Goal: Book appointment/travel/reservation

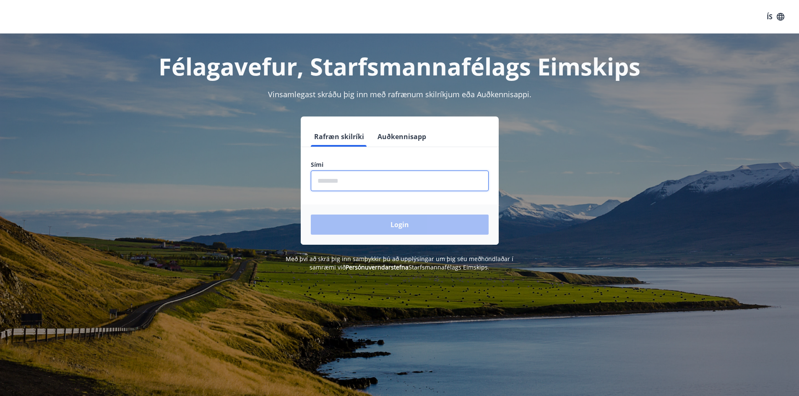
click at [373, 180] on input "phone" at bounding box center [400, 181] width 178 height 21
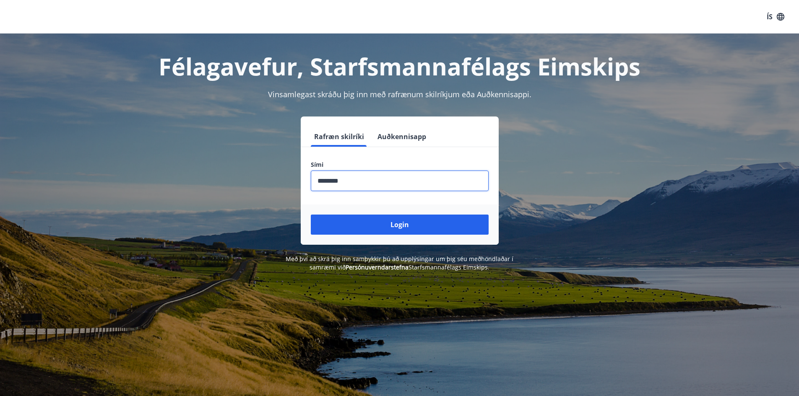
type input "********"
click at [311, 215] on button "Login" at bounding box center [400, 225] width 178 height 20
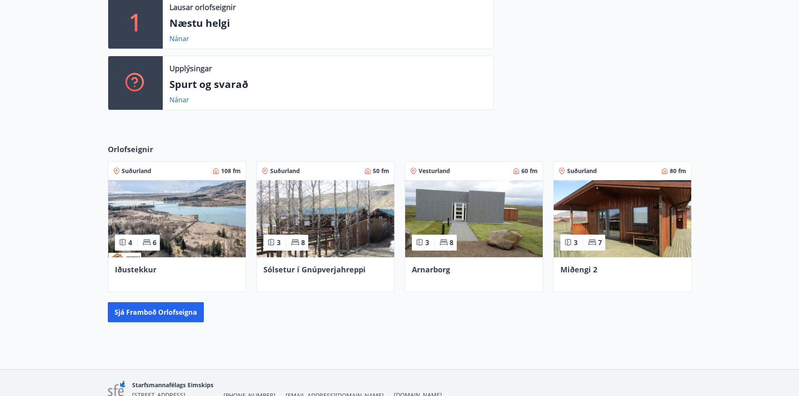
scroll to position [252, 0]
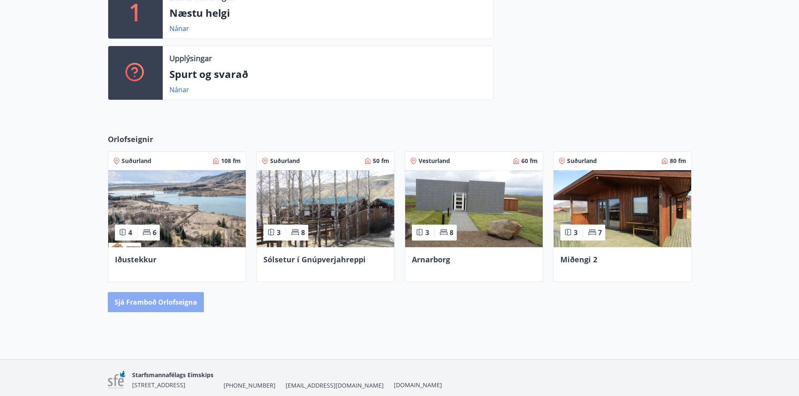
click at [164, 300] on button "Sjá framboð orlofseigna" at bounding box center [156, 302] width 96 height 20
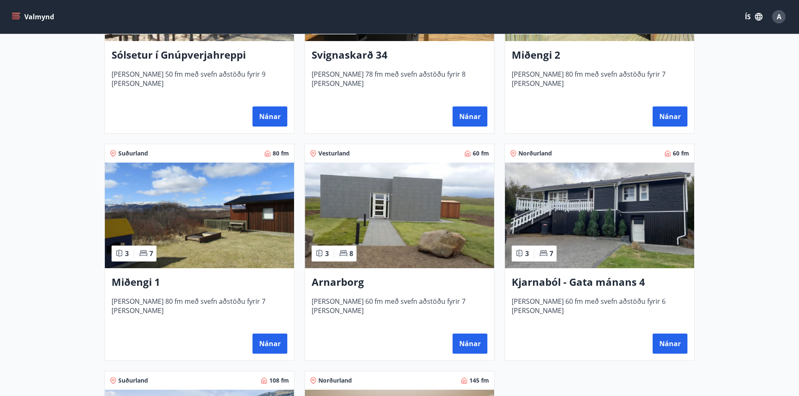
scroll to position [293, 0]
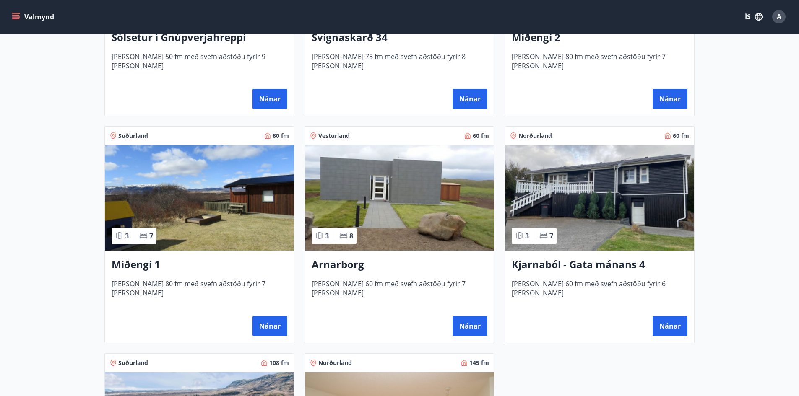
click at [611, 184] on img at bounding box center [599, 198] width 189 height 106
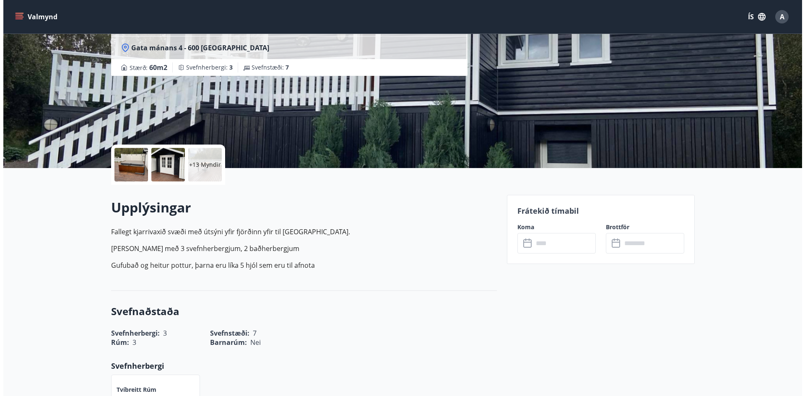
scroll to position [84, 0]
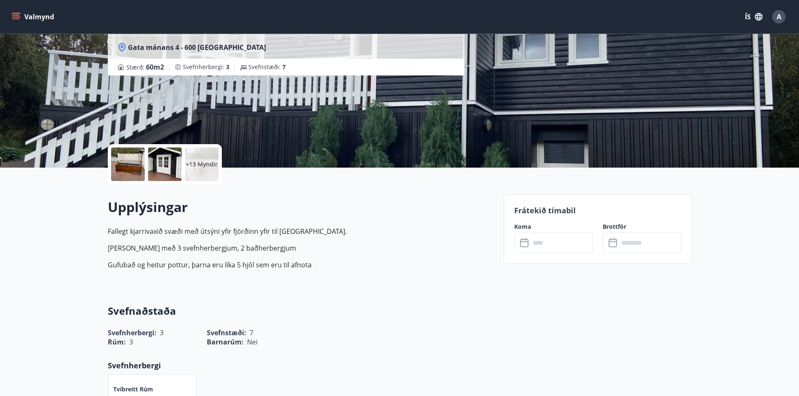
click at [131, 163] on div at bounding box center [128, 165] width 34 height 34
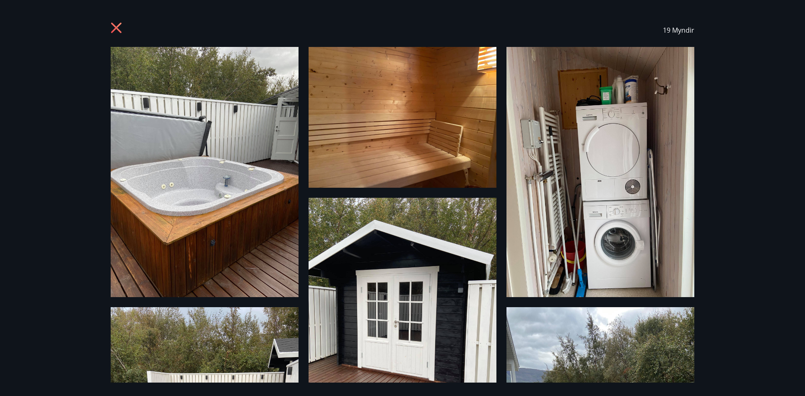
click at [679, 213] on img at bounding box center [600, 172] width 188 height 250
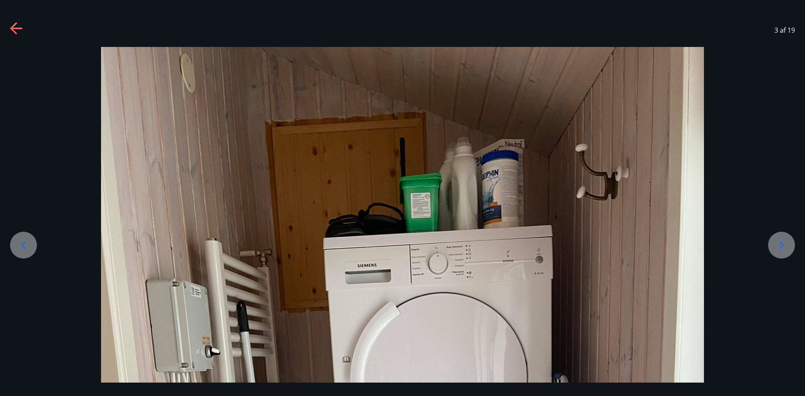
click at [786, 251] on icon at bounding box center [781, 245] width 13 height 13
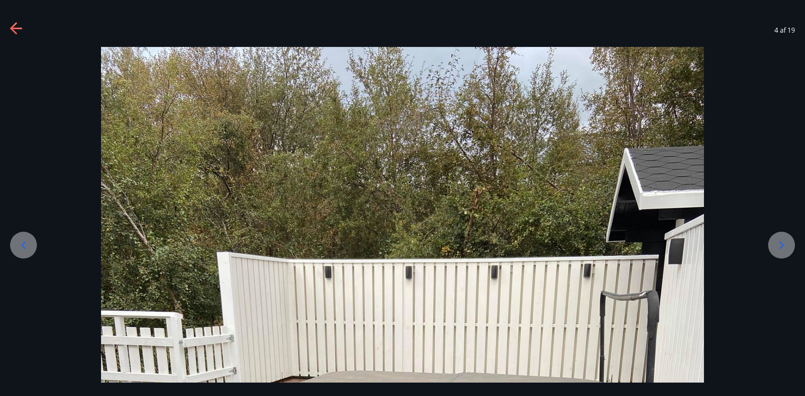
click at [787, 251] on icon at bounding box center [781, 245] width 13 height 13
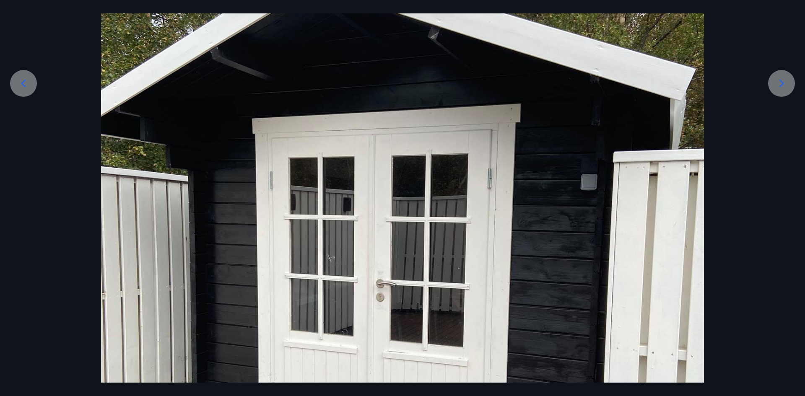
scroll to position [168, 0]
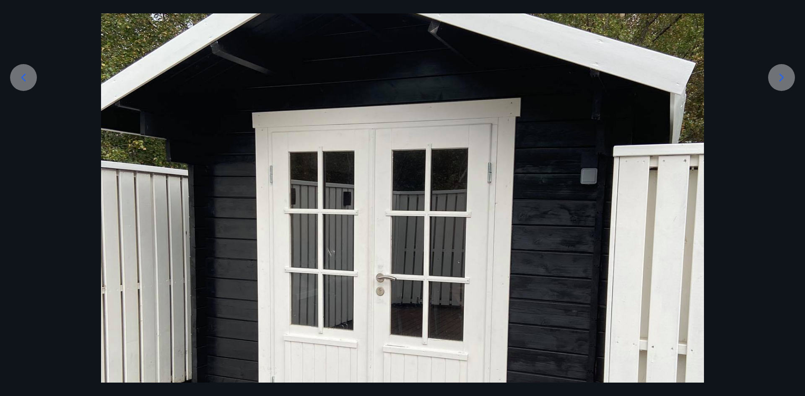
click at [783, 73] on icon at bounding box center [781, 77] width 13 height 13
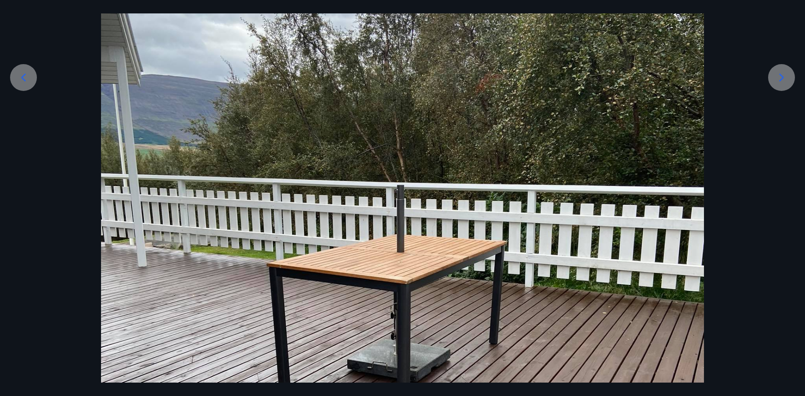
click at [783, 73] on icon at bounding box center [781, 77] width 13 height 13
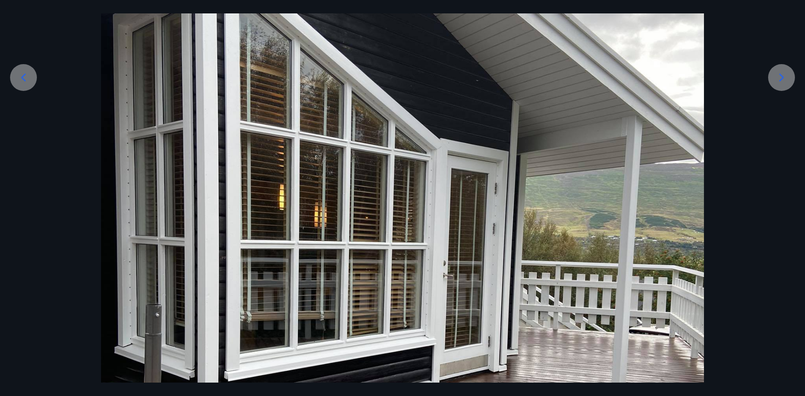
click at [783, 73] on icon at bounding box center [781, 77] width 13 height 13
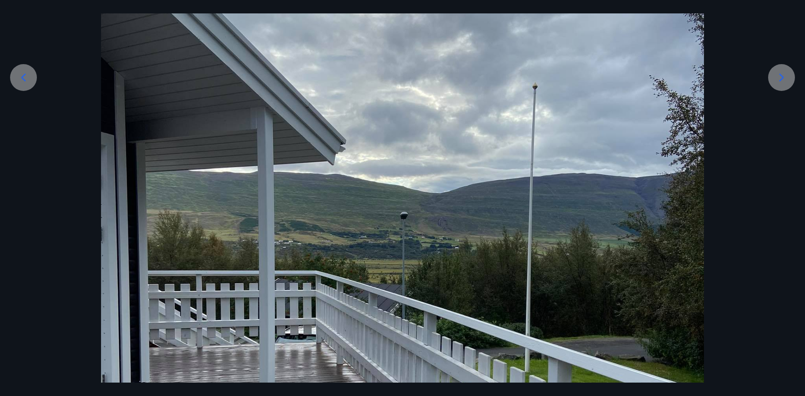
click at [783, 73] on icon at bounding box center [781, 77] width 13 height 13
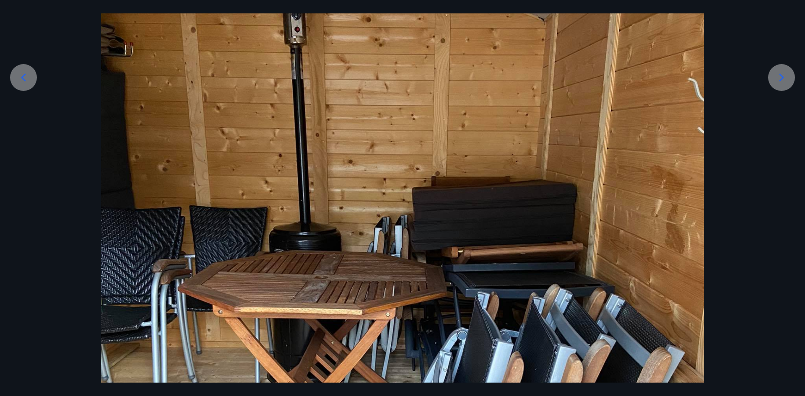
click at [783, 73] on icon at bounding box center [781, 77] width 13 height 13
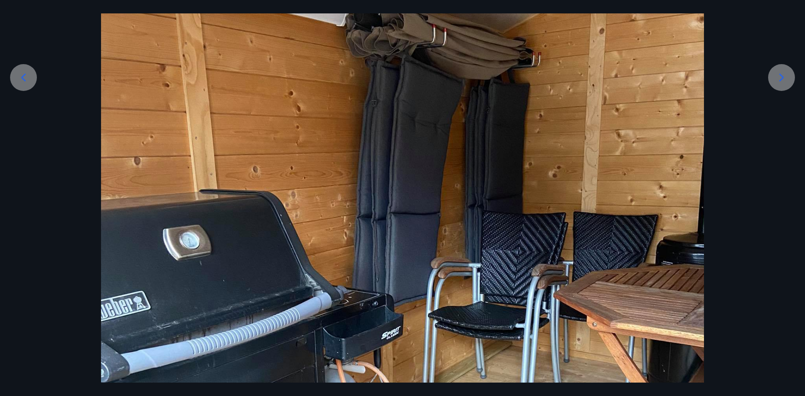
click at [783, 76] on icon at bounding box center [781, 77] width 13 height 13
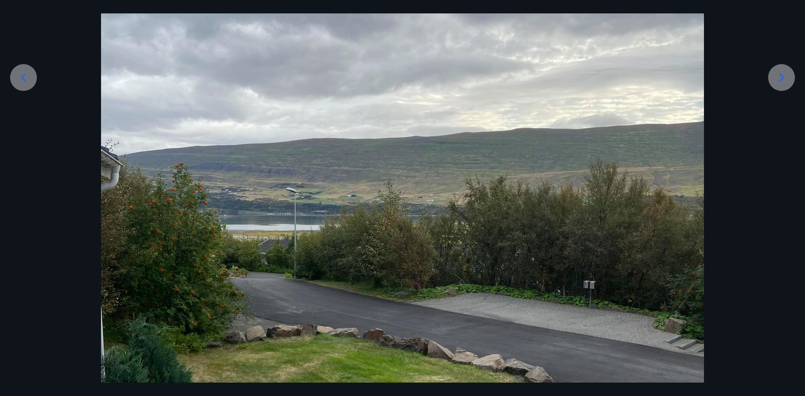
click at [783, 76] on icon at bounding box center [781, 77] width 13 height 13
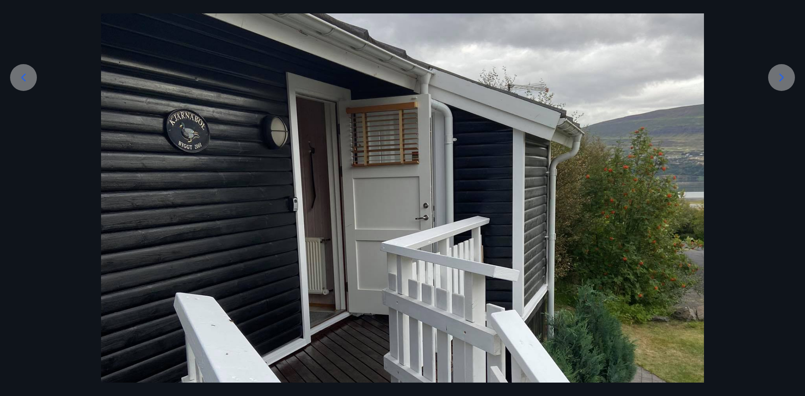
click at [783, 76] on icon at bounding box center [781, 77] width 13 height 13
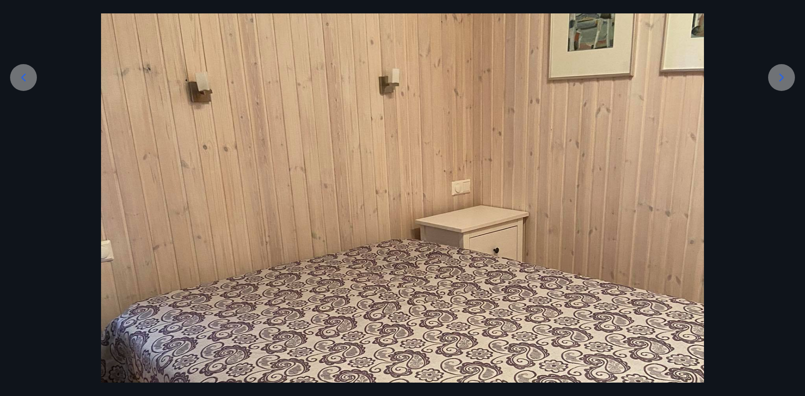
click at [783, 76] on icon at bounding box center [781, 77] width 13 height 13
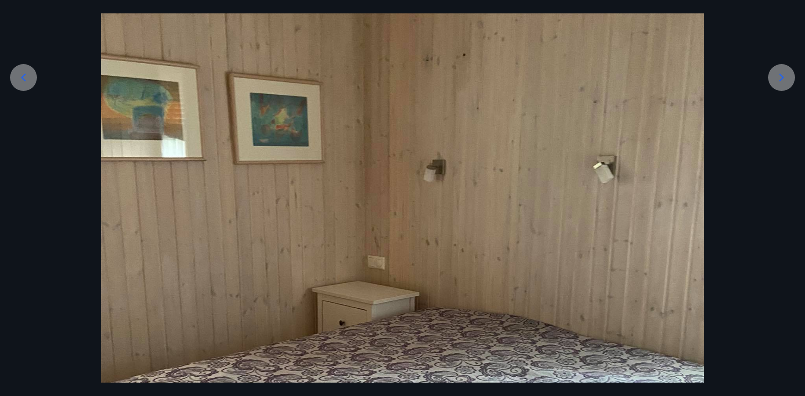
click at [783, 76] on icon at bounding box center [781, 77] width 13 height 13
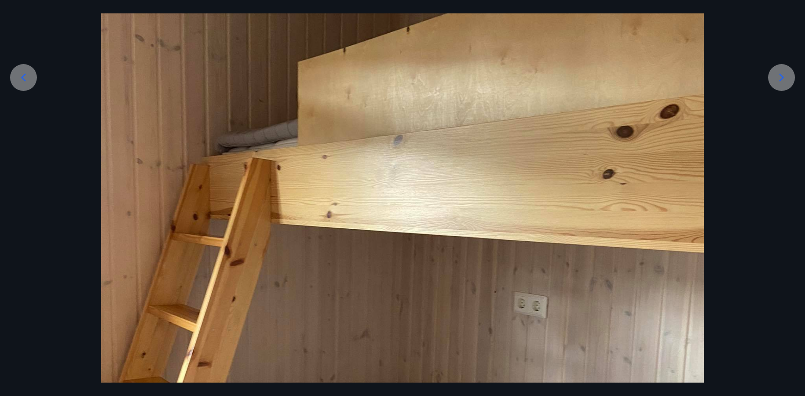
click at [784, 79] on icon at bounding box center [781, 77] width 13 height 13
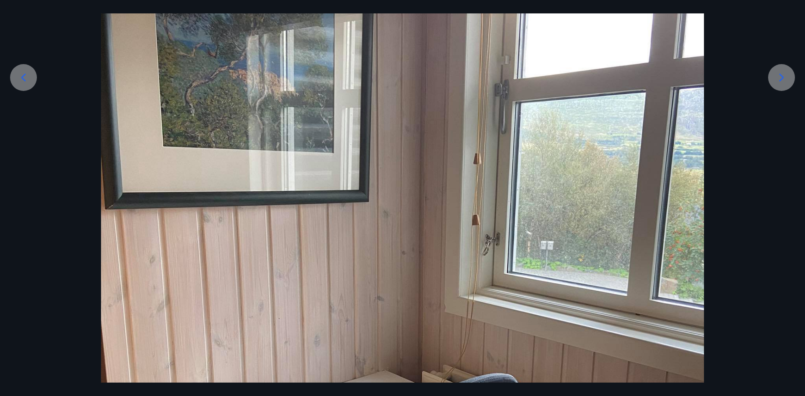
click at [784, 79] on icon at bounding box center [781, 77] width 13 height 13
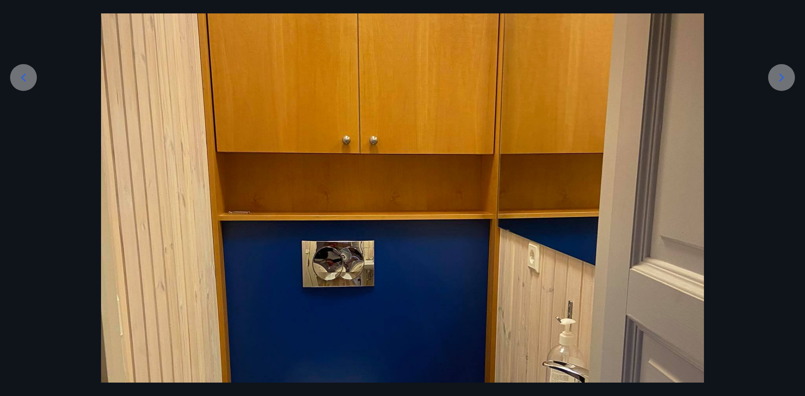
click at [784, 79] on icon at bounding box center [781, 77] width 13 height 13
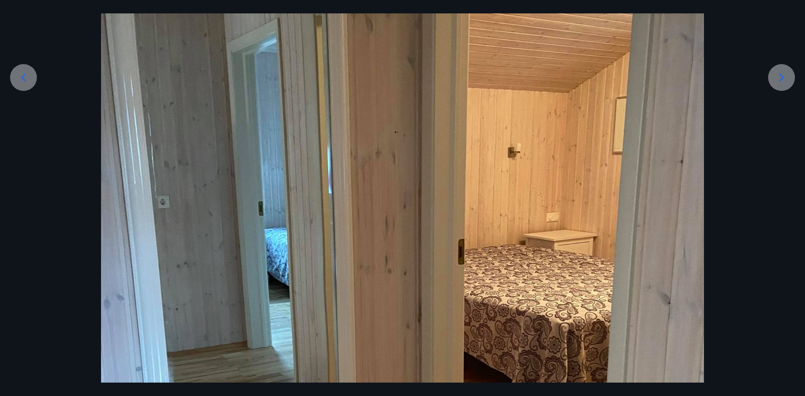
click at [784, 79] on icon at bounding box center [781, 77] width 13 height 13
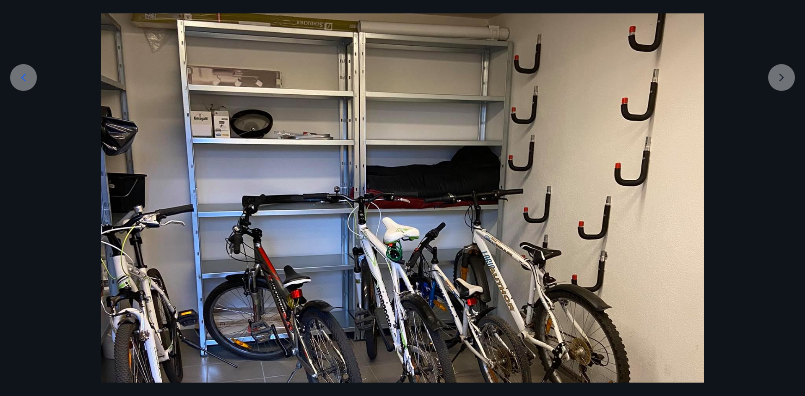
click at [780, 79] on div at bounding box center [402, 281] width 805 height 804
click at [781, 72] on div at bounding box center [402, 281] width 805 height 804
click at [785, 73] on div at bounding box center [402, 281] width 805 height 804
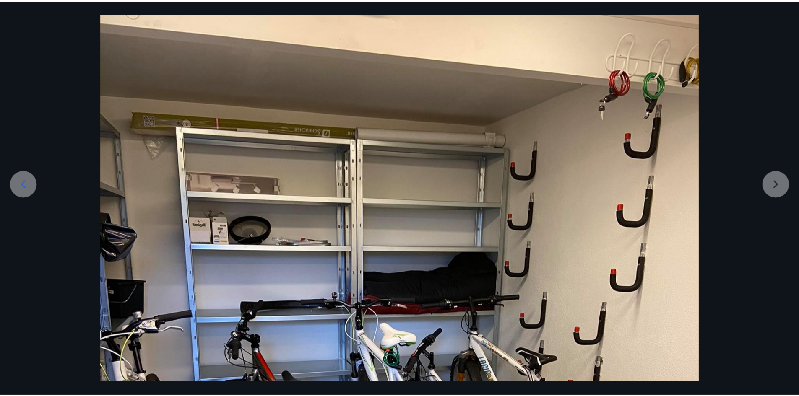
scroll to position [0, 0]
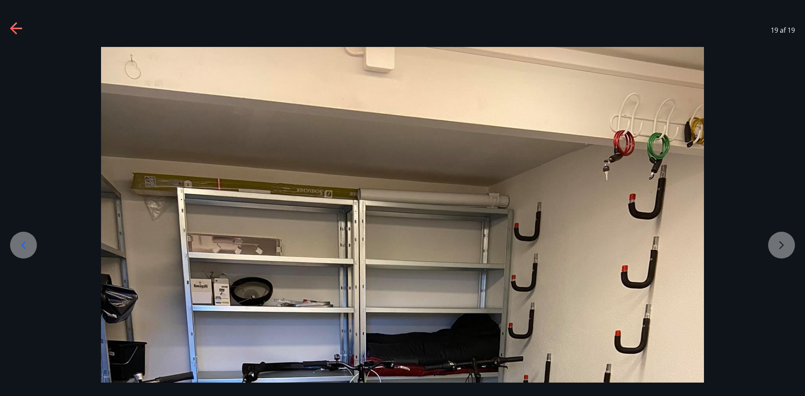
click at [20, 33] on icon at bounding box center [16, 28] width 13 height 13
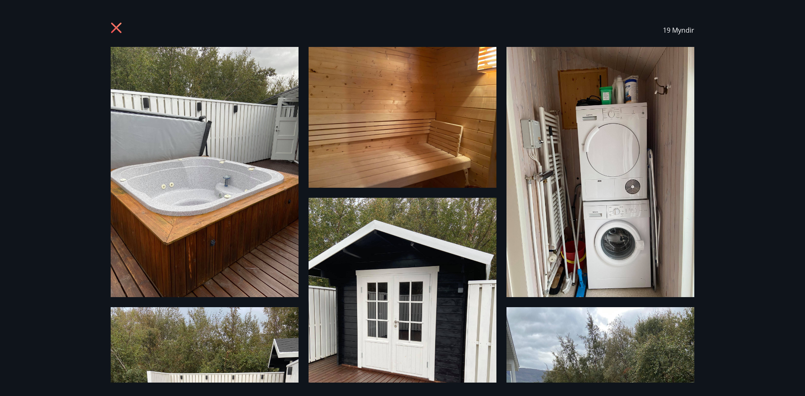
click at [119, 28] on icon at bounding box center [117, 28] width 13 height 13
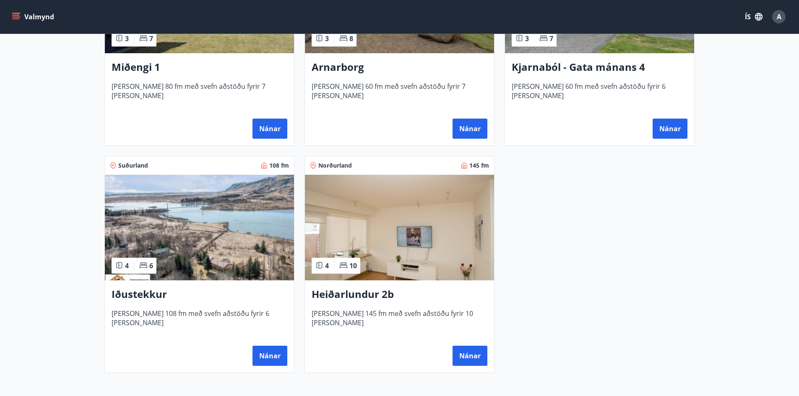
scroll to position [503, 0]
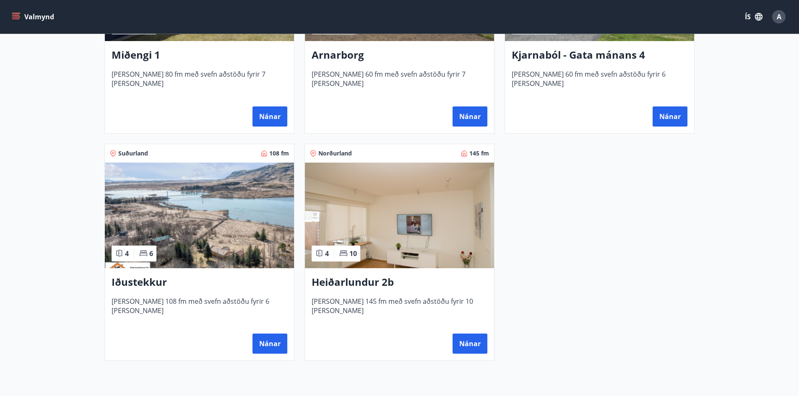
click at [407, 245] on img at bounding box center [399, 216] width 189 height 106
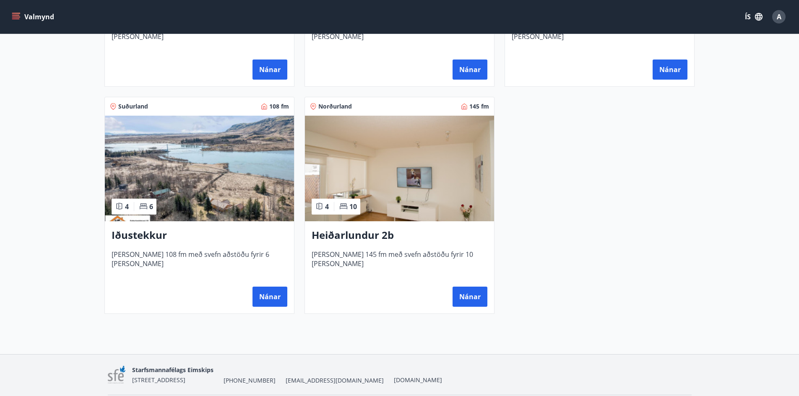
scroll to position [537, 0]
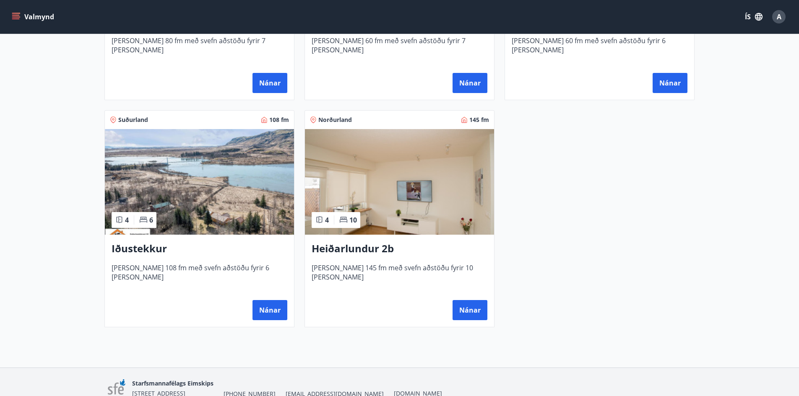
click at [409, 193] on img at bounding box center [399, 182] width 189 height 106
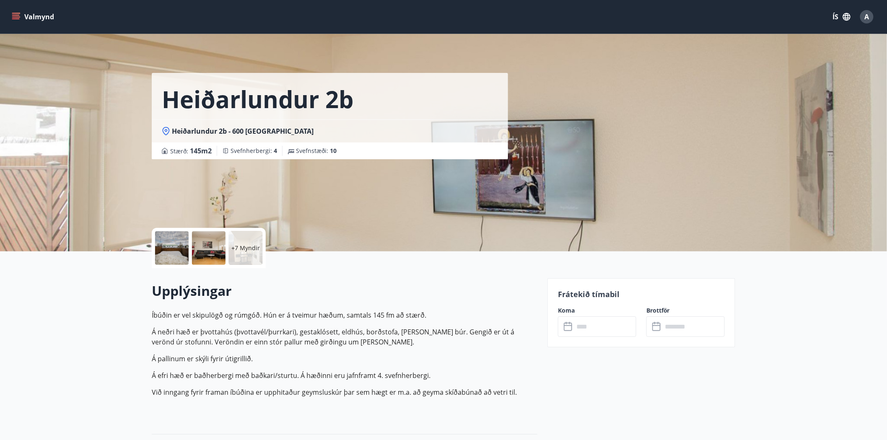
click at [238, 248] on p "+7 Myndir" at bounding box center [245, 248] width 29 height 8
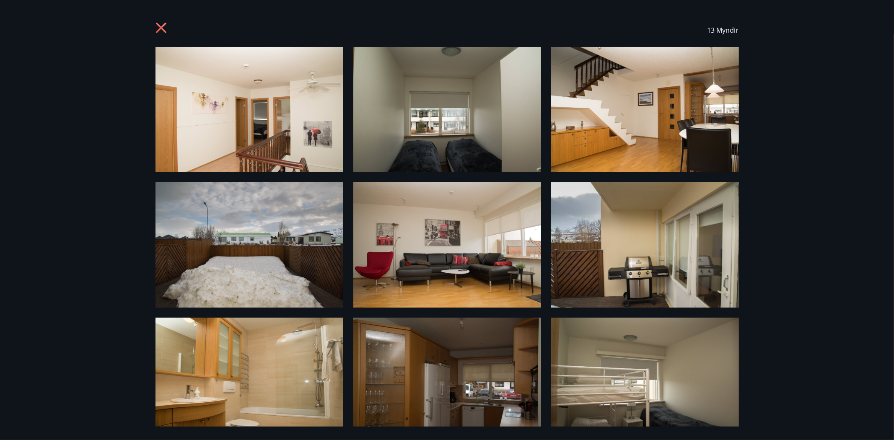
click at [280, 122] on img at bounding box center [250, 109] width 188 height 125
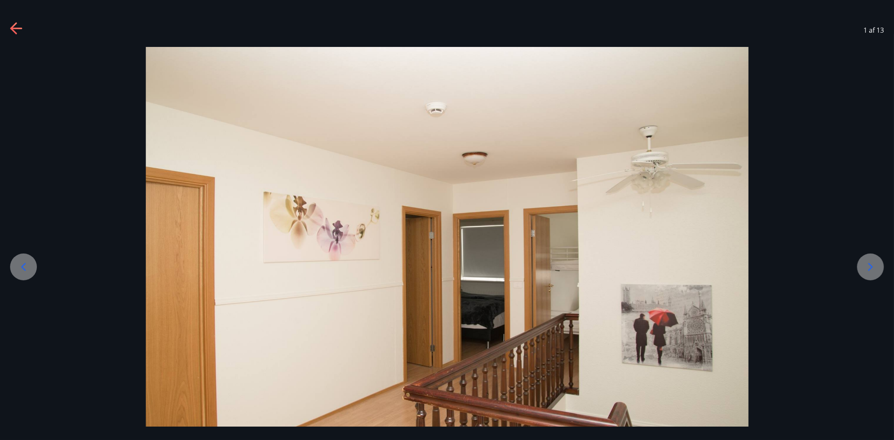
click at [804, 265] on div at bounding box center [447, 248] width 894 height 402
click at [804, 268] on icon at bounding box center [870, 266] width 13 height 13
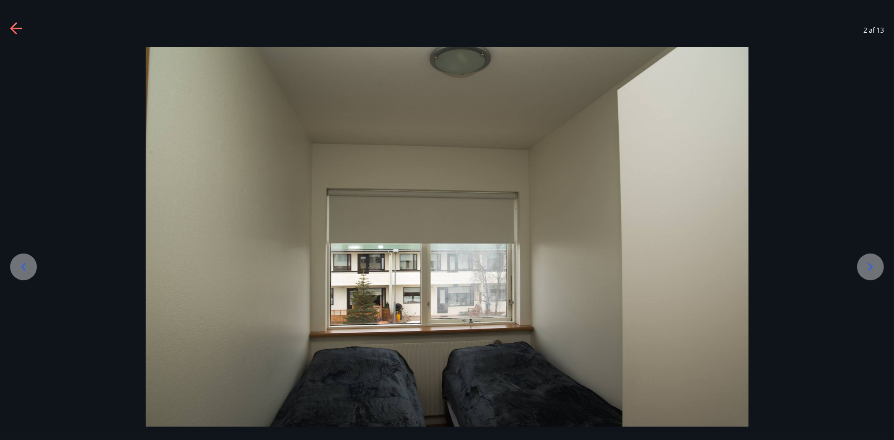
click at [804, 267] on icon at bounding box center [871, 267] width 5 height 8
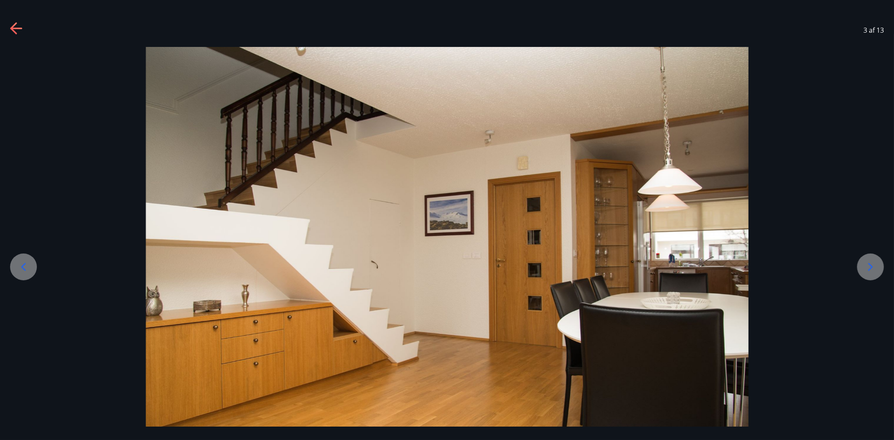
click at [804, 267] on icon at bounding box center [871, 267] width 5 height 8
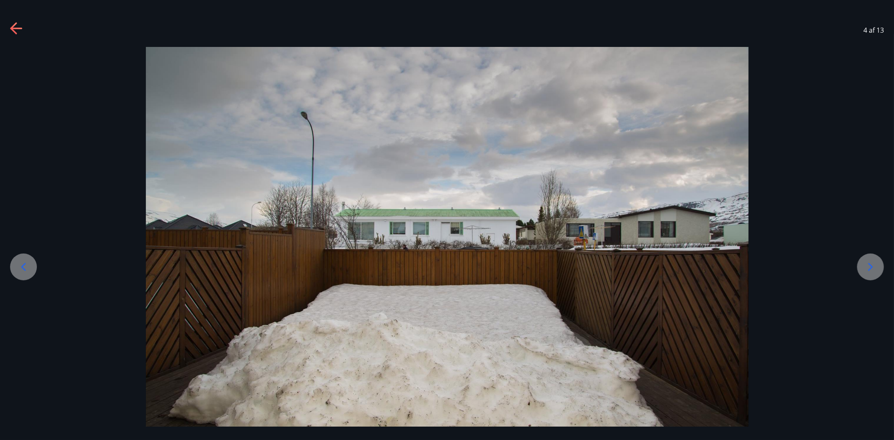
click at [804, 267] on icon at bounding box center [871, 267] width 5 height 8
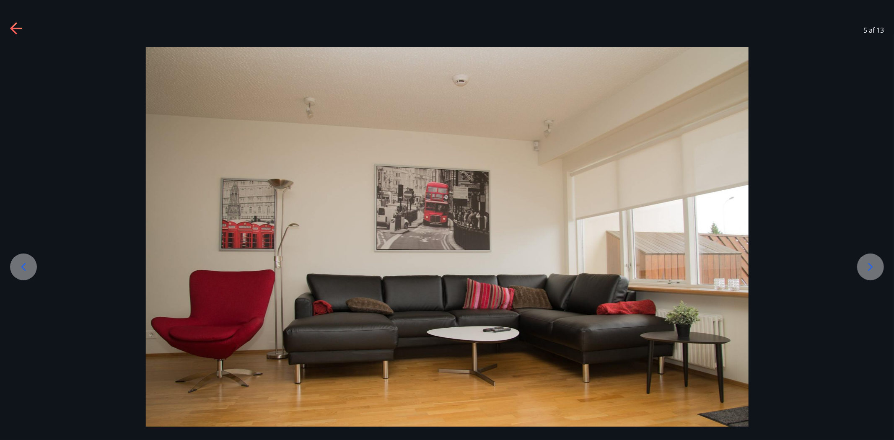
click at [804, 267] on icon at bounding box center [871, 267] width 5 height 8
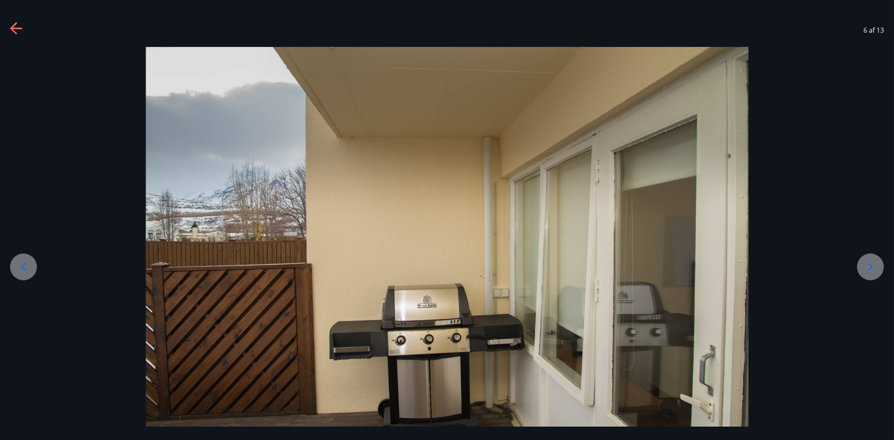
click at [804, 267] on icon at bounding box center [871, 267] width 5 height 8
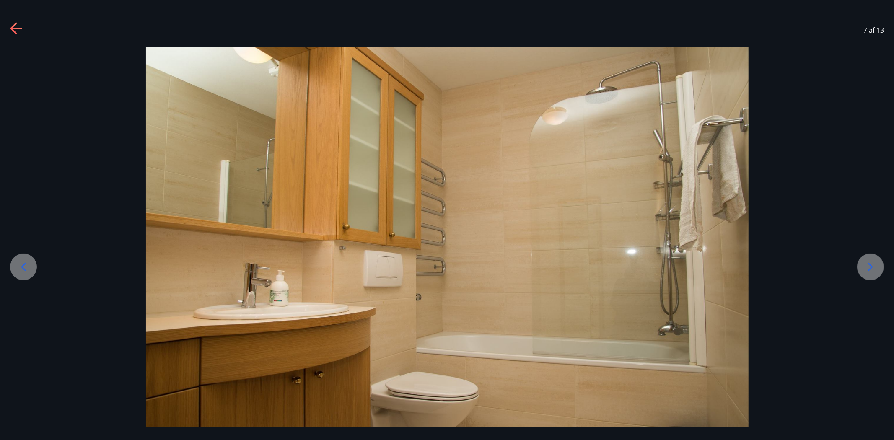
click at [804, 267] on icon at bounding box center [871, 267] width 5 height 8
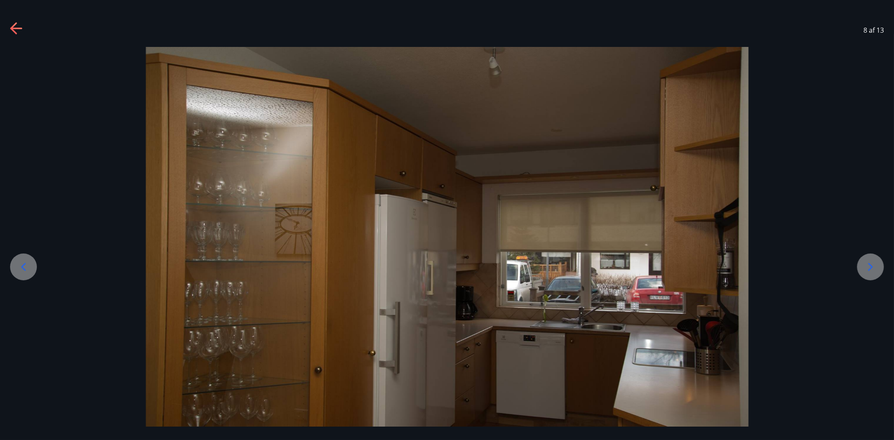
click at [804, 267] on icon at bounding box center [871, 267] width 5 height 8
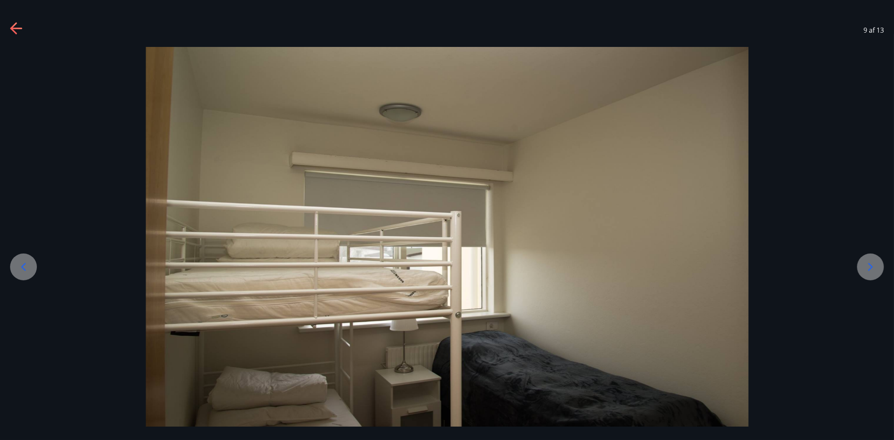
click at [804, 274] on div at bounding box center [870, 267] width 27 height 27
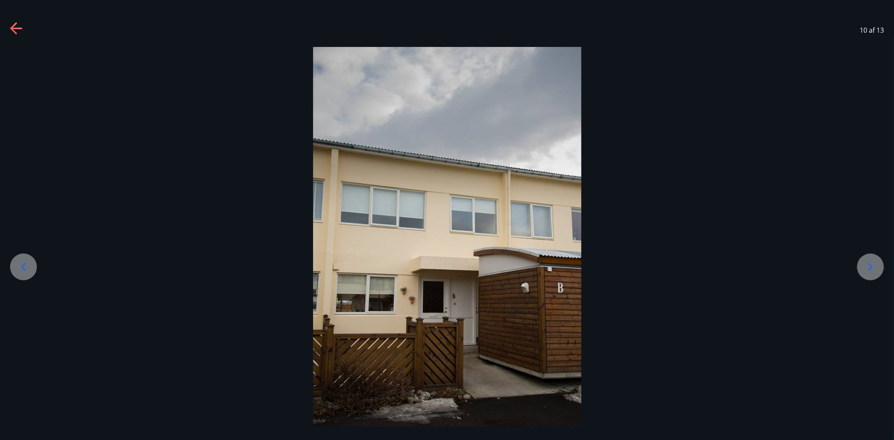
click at [804, 274] on div at bounding box center [870, 267] width 27 height 27
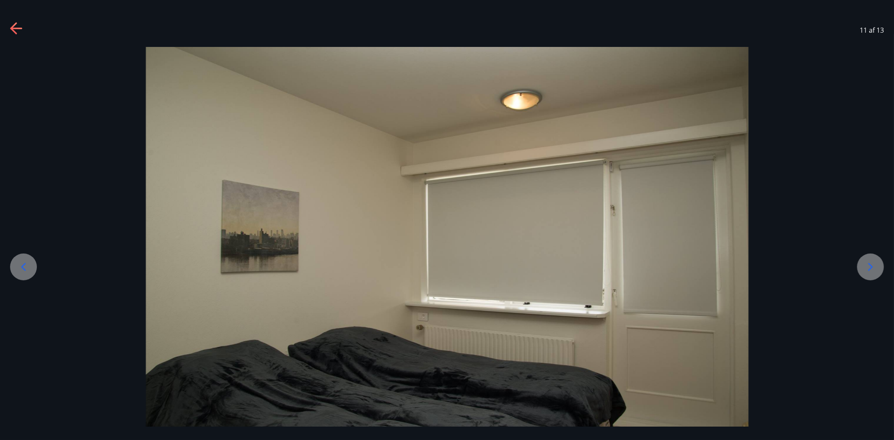
click at [804, 273] on icon at bounding box center [870, 266] width 13 height 13
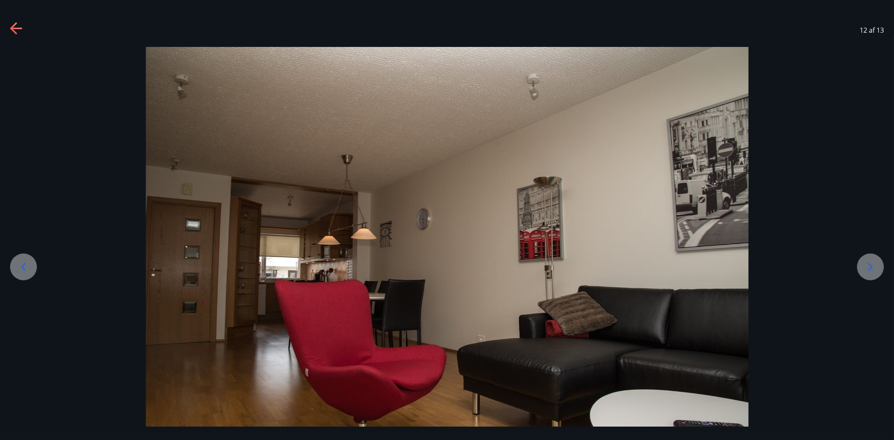
click at [804, 273] on icon at bounding box center [870, 266] width 13 height 13
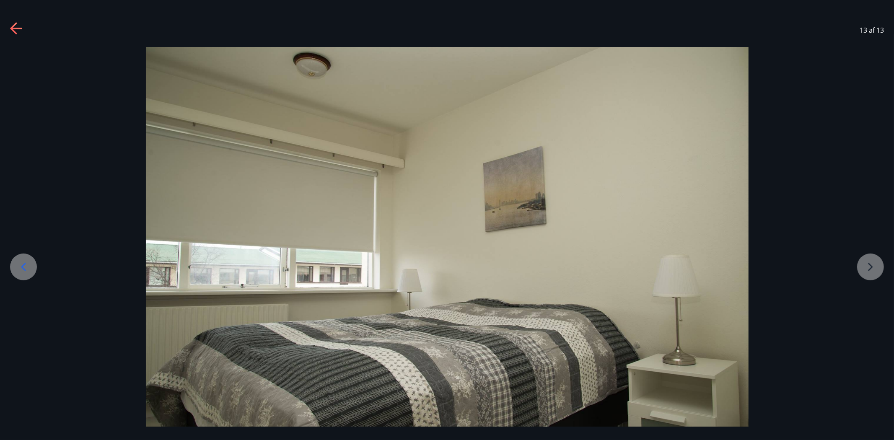
click at [804, 273] on div at bounding box center [447, 248] width 894 height 402
click at [804, 265] on div at bounding box center [447, 248] width 894 height 402
click at [14, 28] on icon at bounding box center [16, 29] width 12 height 2
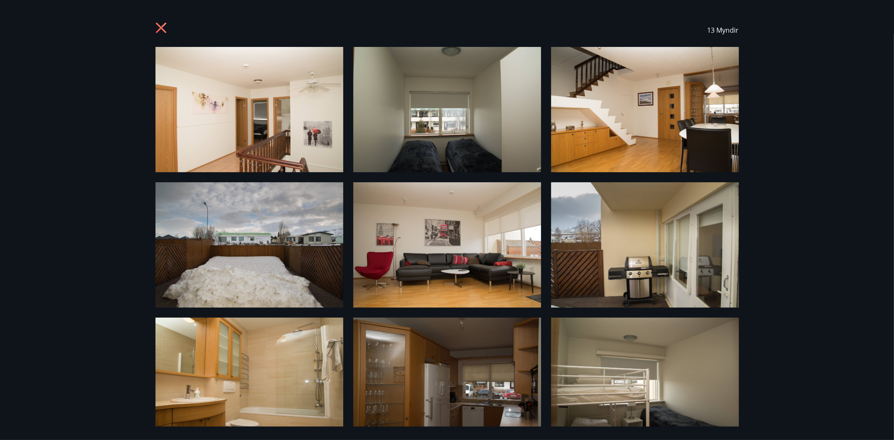
click at [165, 29] on icon at bounding box center [162, 28] width 13 height 13
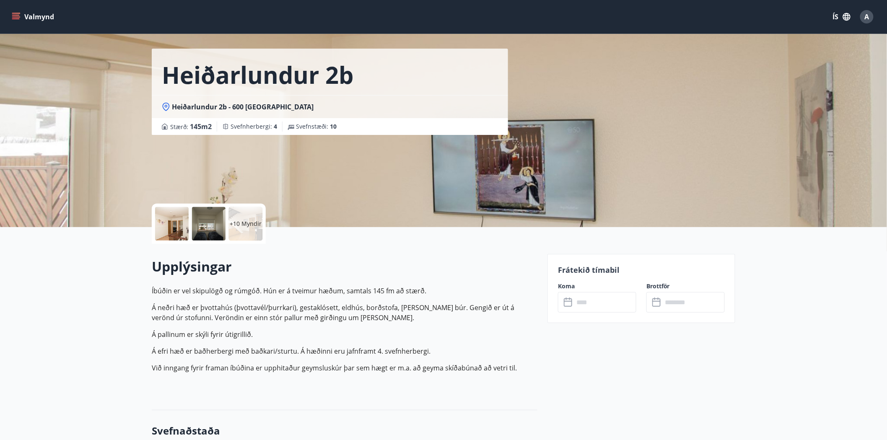
scroll to position [47, 0]
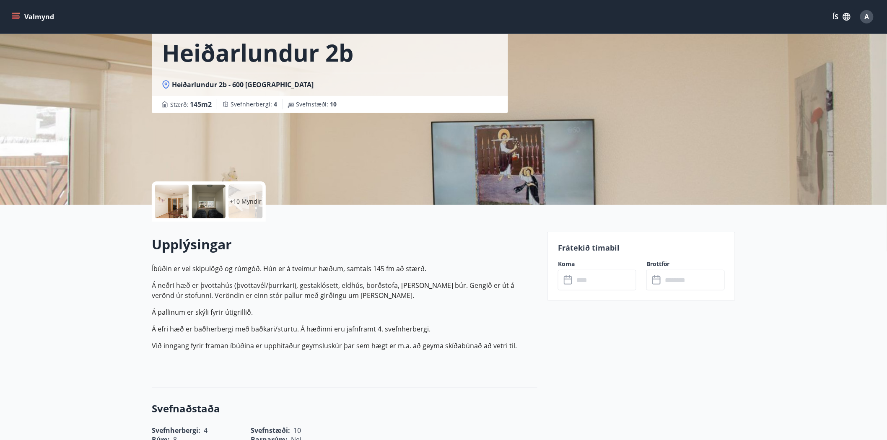
click at [589, 288] on input "text" at bounding box center [605, 280] width 62 height 21
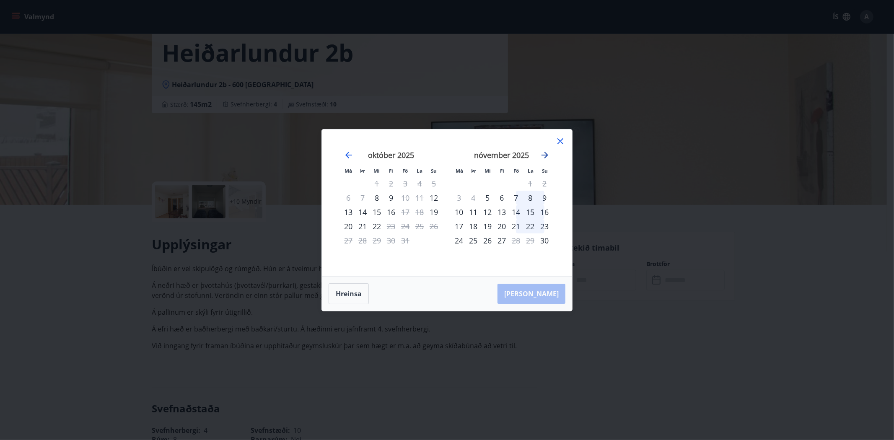
click at [546, 153] on icon "Move forward to switch to the next month." at bounding box center [545, 155] width 7 height 7
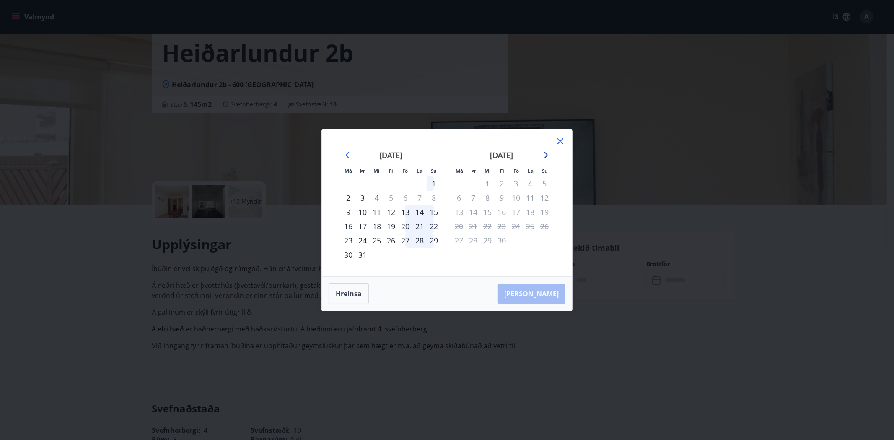
click at [542, 154] on icon "Move forward to switch to the next month." at bounding box center [545, 155] width 10 height 10
click at [541, 153] on icon "Move forward to switch to the next month." at bounding box center [545, 155] width 10 height 10
click at [563, 139] on icon at bounding box center [560, 141] width 10 height 10
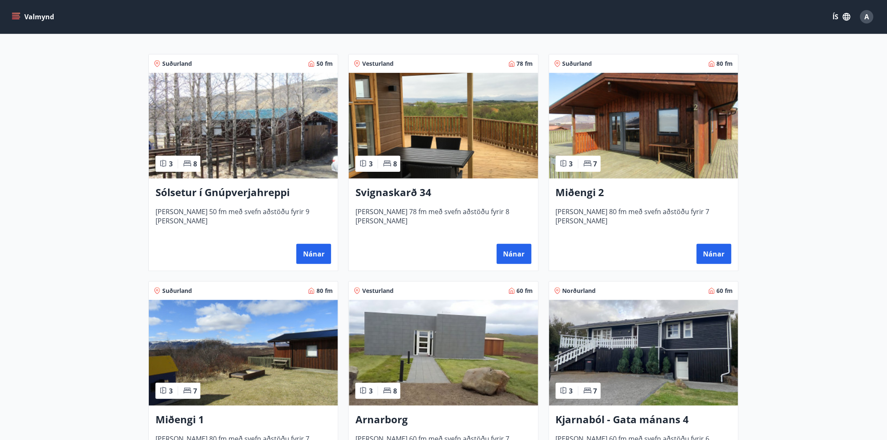
scroll to position [186, 0]
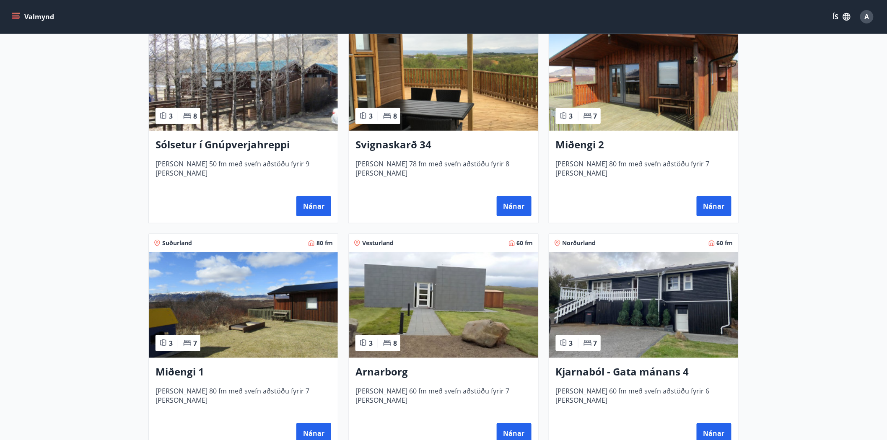
click at [651, 296] on img at bounding box center [643, 305] width 189 height 106
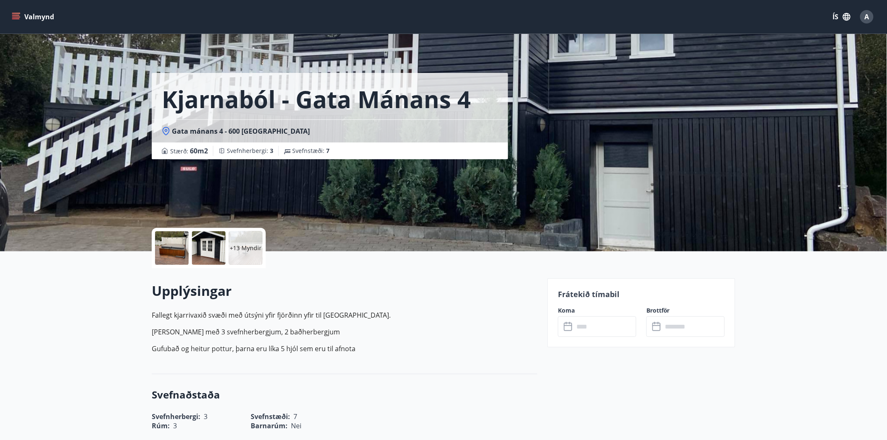
click at [597, 327] on input "text" at bounding box center [605, 326] width 62 height 21
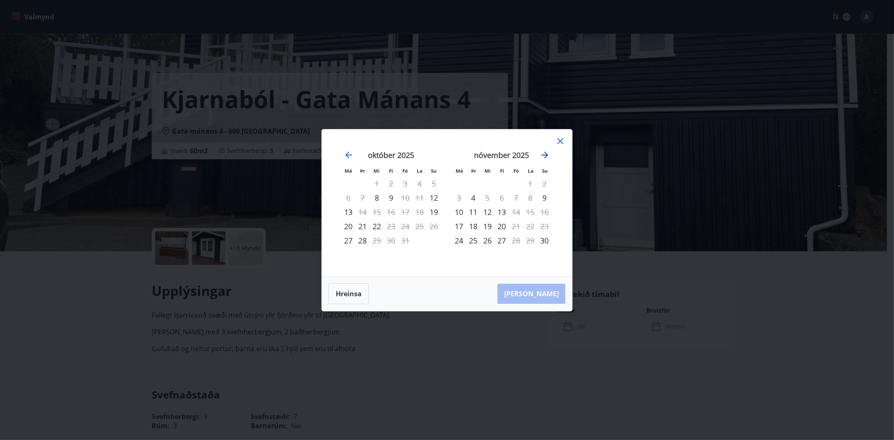
click at [547, 152] on icon "Move forward to switch to the next month." at bounding box center [545, 155] width 10 height 10
click at [547, 153] on icon "Move forward to switch to the next month." at bounding box center [545, 155] width 10 height 10
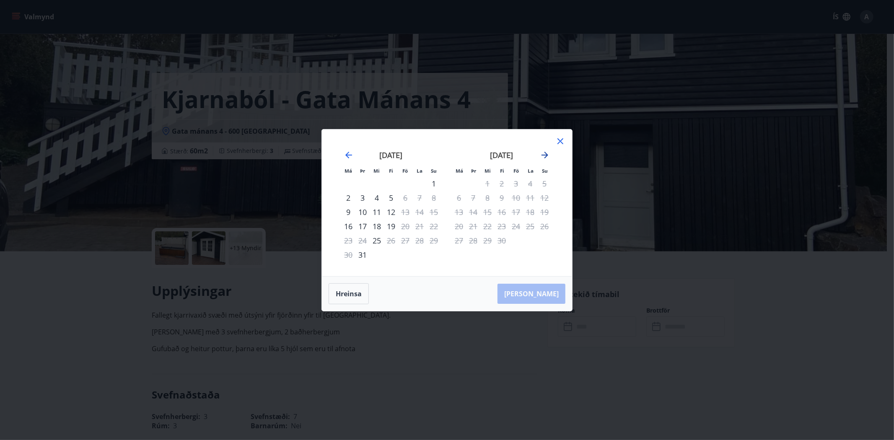
click at [547, 152] on icon "Move forward to switch to the next month." at bounding box center [545, 155] width 10 height 10
click at [562, 141] on icon at bounding box center [560, 141] width 10 height 10
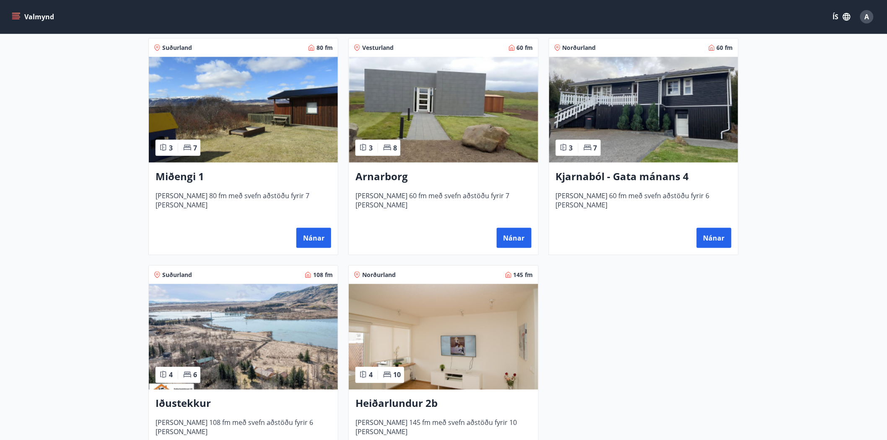
scroll to position [466, 0]
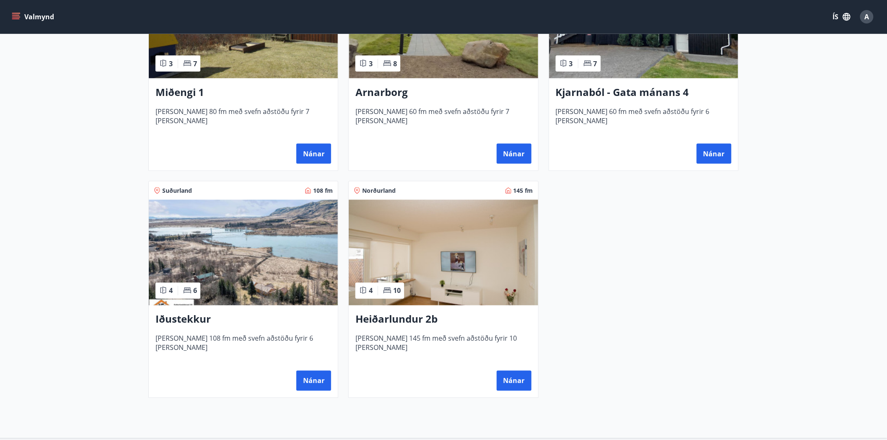
click at [459, 258] on img at bounding box center [443, 253] width 189 height 106
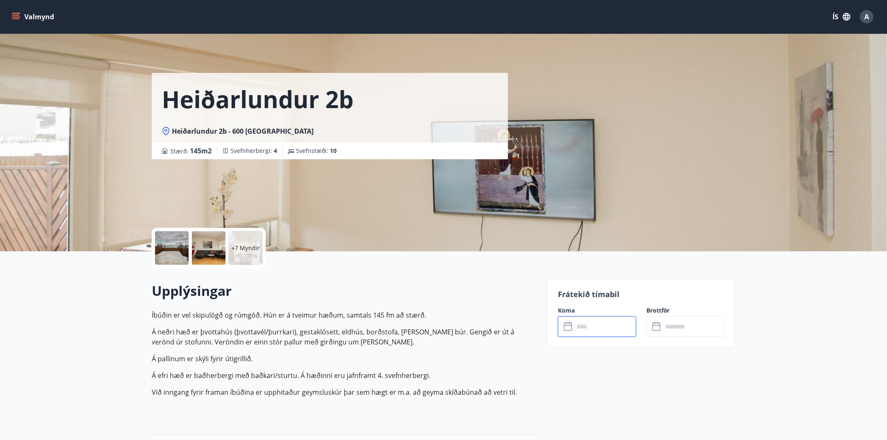
click at [612, 329] on input "text" at bounding box center [605, 326] width 62 height 21
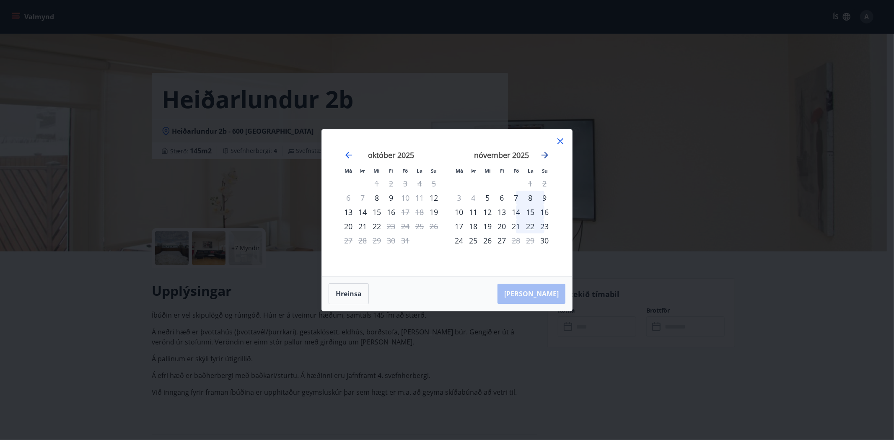
click at [545, 156] on icon "Move forward to switch to the next month." at bounding box center [545, 155] width 10 height 10
click at [543, 154] on icon "Move forward to switch to the next month." at bounding box center [545, 155] width 10 height 10
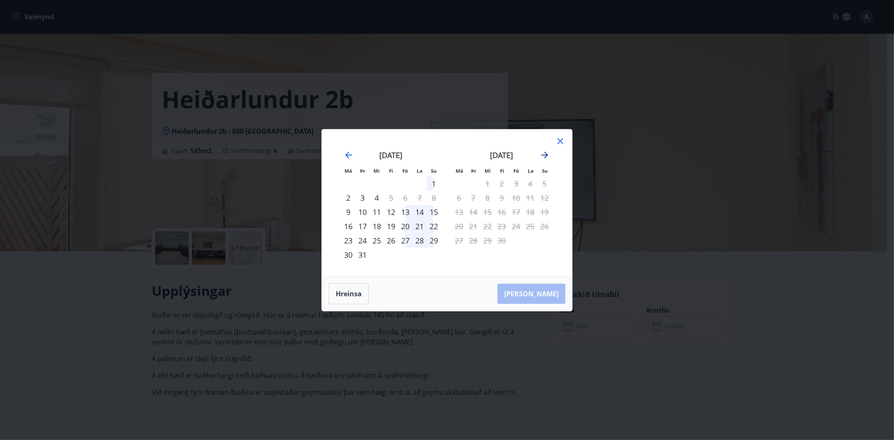
click at [543, 154] on icon "Move forward to switch to the next month." at bounding box center [545, 155] width 10 height 10
click at [560, 137] on icon at bounding box center [560, 141] width 10 height 10
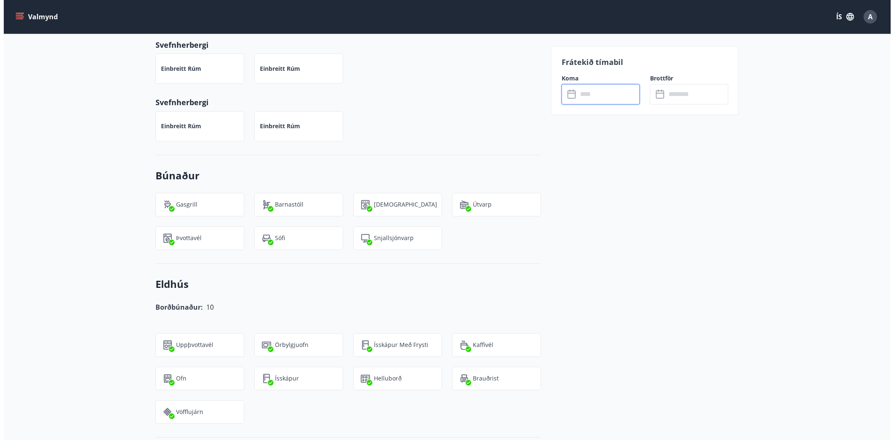
scroll to position [605, 0]
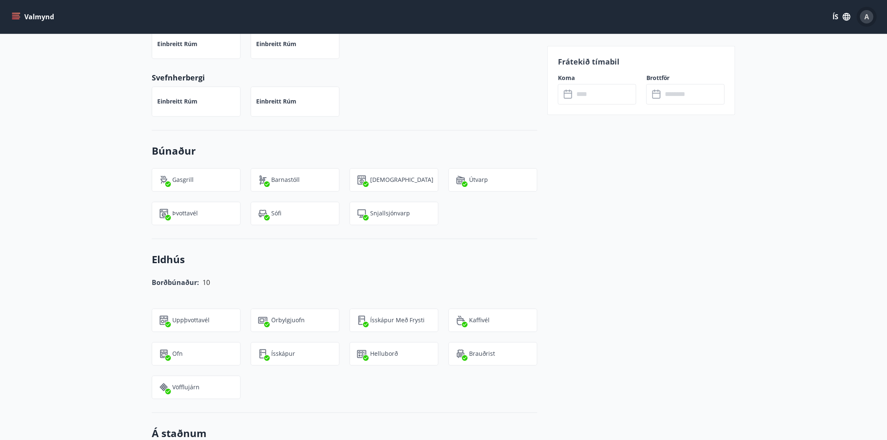
click at [804, 19] on span "A" at bounding box center [867, 16] width 5 height 9
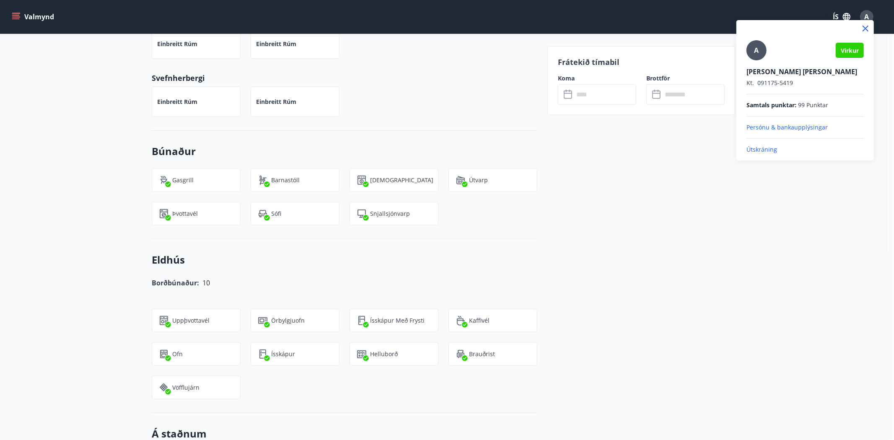
click at [769, 151] on p "Útskráning" at bounding box center [805, 149] width 117 height 8
